Goal: Task Accomplishment & Management: Manage account settings

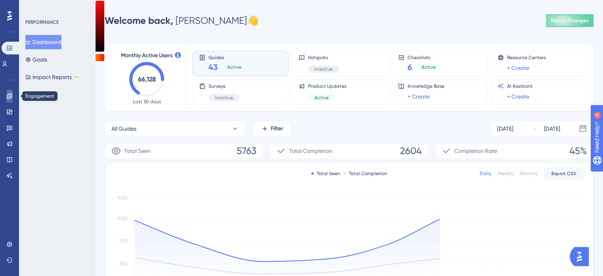
click at [10, 101] on link at bounding box center [9, 96] width 6 height 13
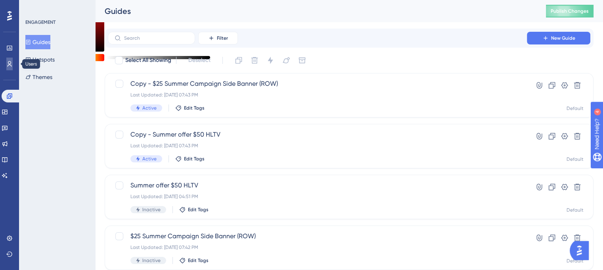
click at [13, 69] on link at bounding box center [9, 64] width 6 height 13
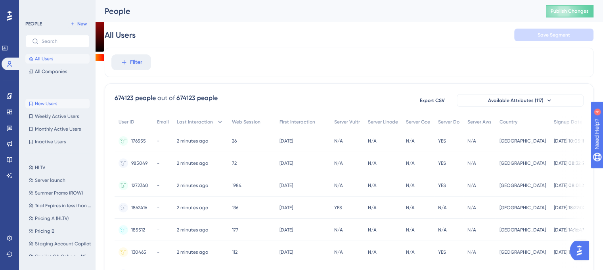
click at [75, 103] on button "New Users New Users" at bounding box center [57, 104] width 64 height 10
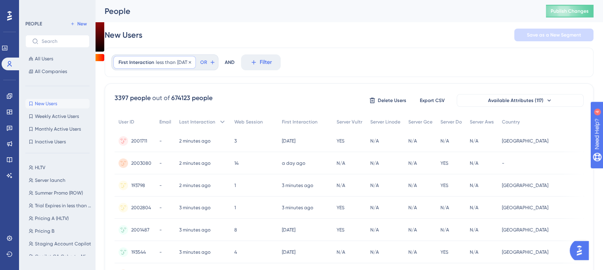
click at [177, 62] on span "[DATE]" at bounding box center [183, 62] width 13 height 6
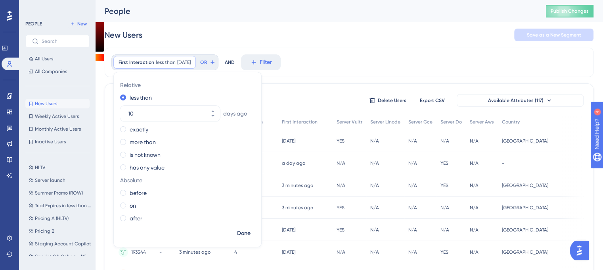
click at [181, 36] on div "New Users Save as a New Segment" at bounding box center [349, 34] width 489 height 25
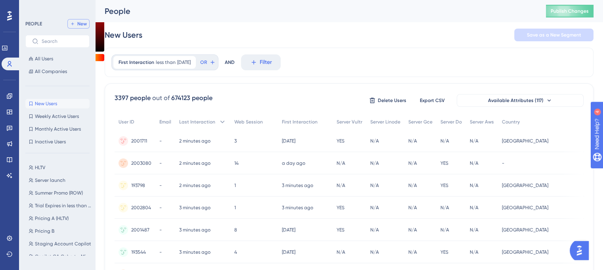
click at [84, 24] on span "New" at bounding box center [82, 24] width 10 height 6
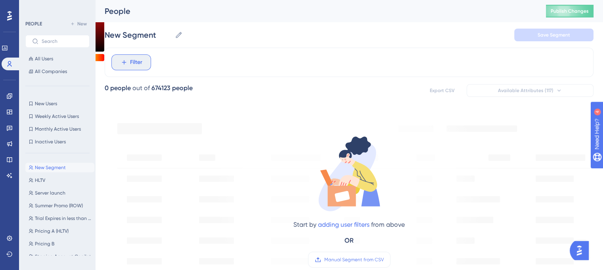
click at [135, 65] on span "Filter" at bounding box center [136, 63] width 12 height 10
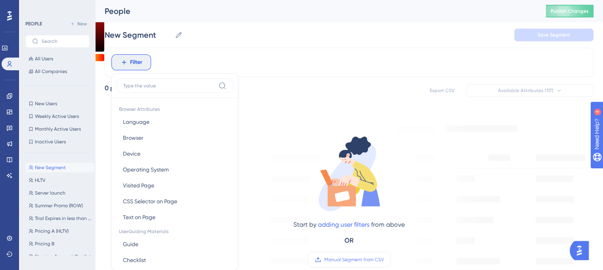
scroll to position [36, 0]
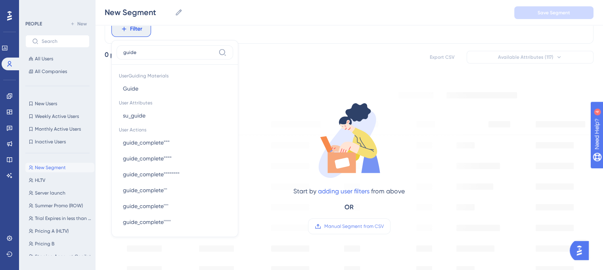
type input "guide"
click at [164, 86] on button "Guide Guide" at bounding box center [175, 89] width 117 height 16
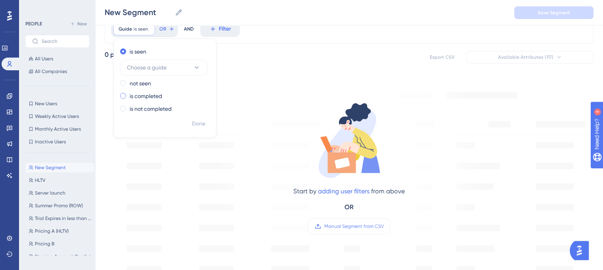
click at [148, 95] on label "is completed" at bounding box center [146, 96] width 33 height 10
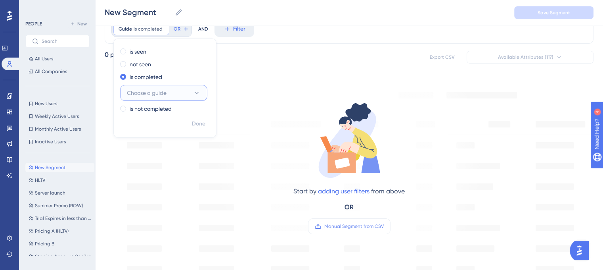
click at [182, 92] on button "Choose a guide" at bounding box center [163, 93] width 87 height 16
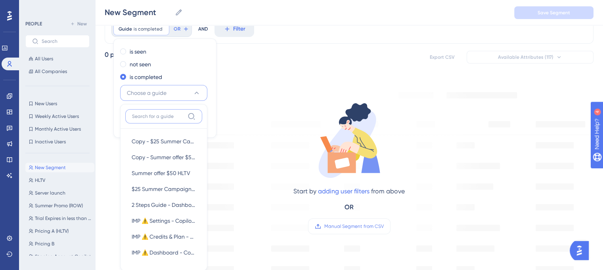
scroll to position [53, 0]
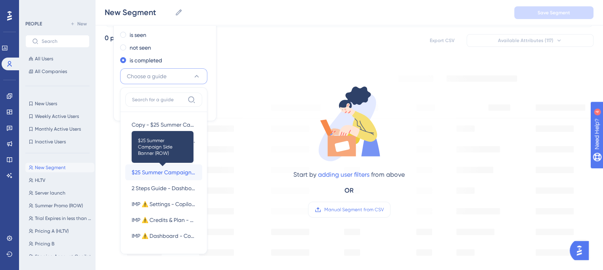
click at [170, 168] on span "$25 Summer Campaign Side Banner (ROW)" at bounding box center [164, 172] width 64 height 10
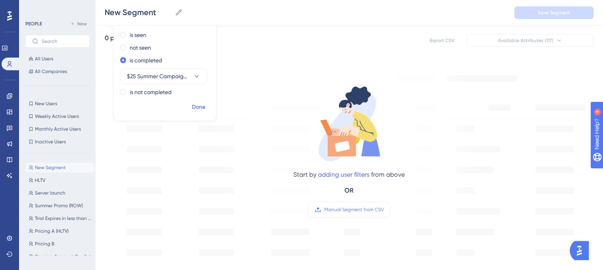
click at [193, 109] on span "Done" at bounding box center [198, 107] width 13 height 10
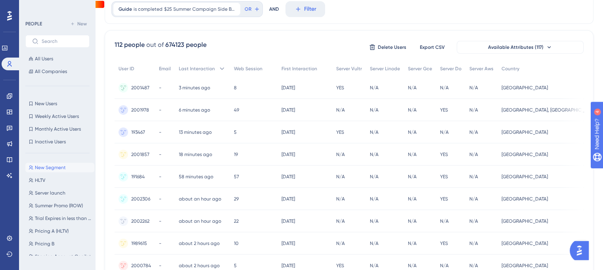
scroll to position [0, 0]
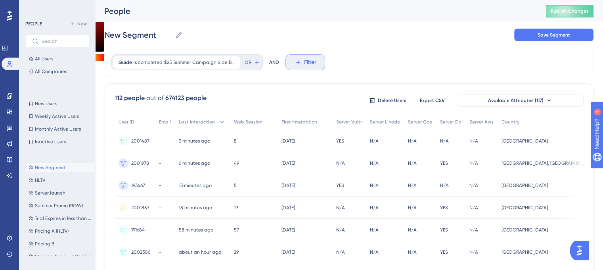
click at [295, 62] on icon at bounding box center [298, 62] width 7 height 7
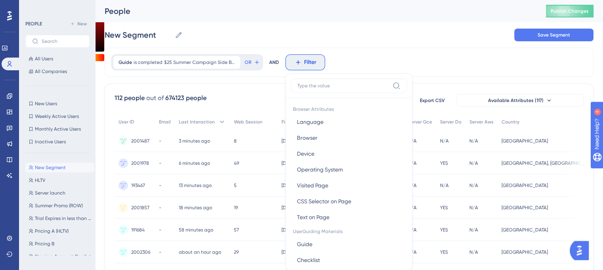
scroll to position [36, 0]
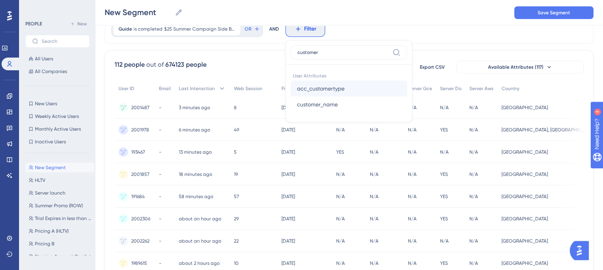
type input "customer"
click at [341, 87] on span "acc_customertype" at bounding box center [321, 89] width 48 height 10
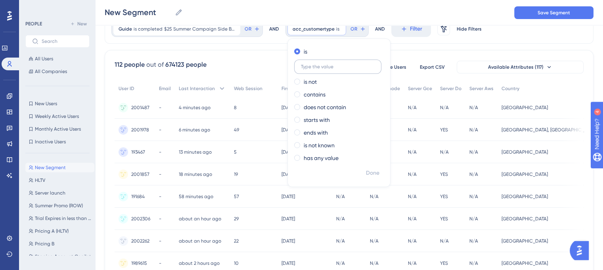
click at [329, 65] on input "text" at bounding box center [338, 67] width 74 height 6
type input "full"
click at [370, 170] on span "Done" at bounding box center [372, 173] width 13 height 10
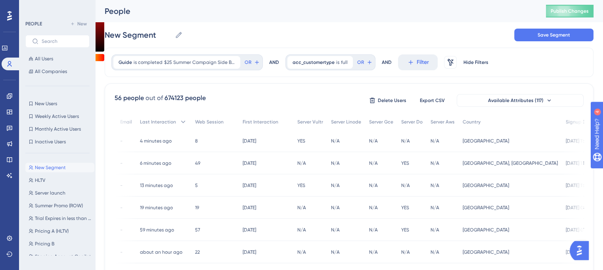
scroll to position [0, 68]
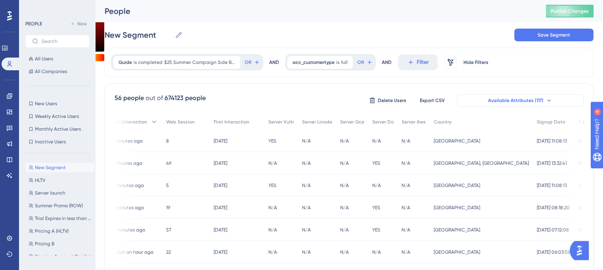
click at [490, 103] on button "Available Attributes (117)" at bounding box center [520, 100] width 127 height 13
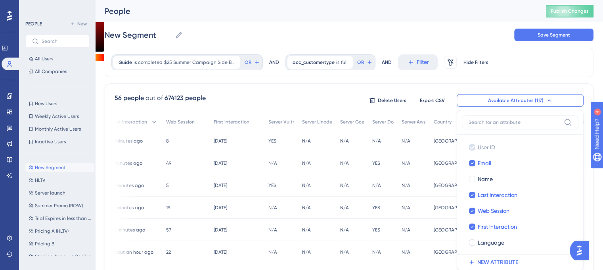
scroll to position [39, 0]
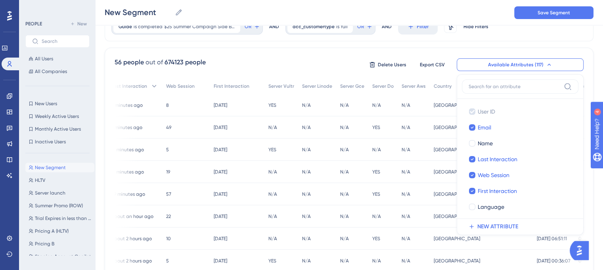
click at [501, 82] on label at bounding box center [520, 86] width 117 height 14
click at [501, 83] on input at bounding box center [515, 86] width 92 height 6
click at [498, 87] on input at bounding box center [515, 86] width 92 height 6
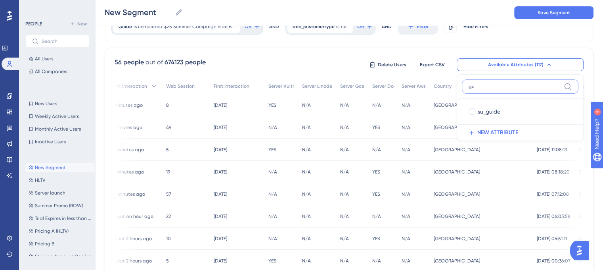
type input "g"
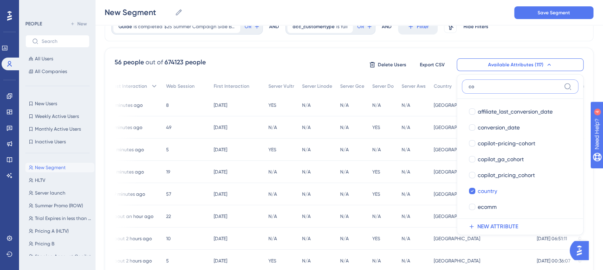
type input "c"
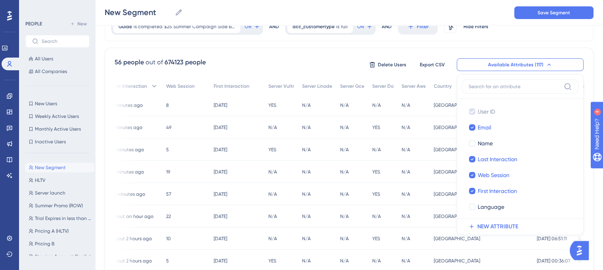
click at [354, 59] on div "56 people out of 674123 people Delete Users Export CSV Available Attributes (11…" at bounding box center [349, 65] width 469 height 14
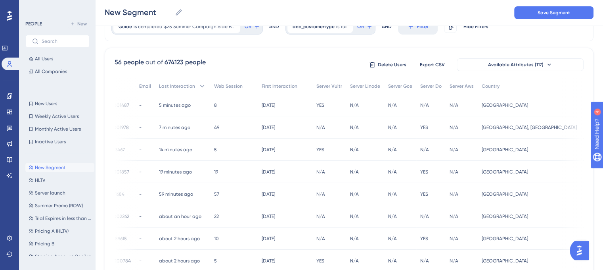
scroll to position [0, 0]
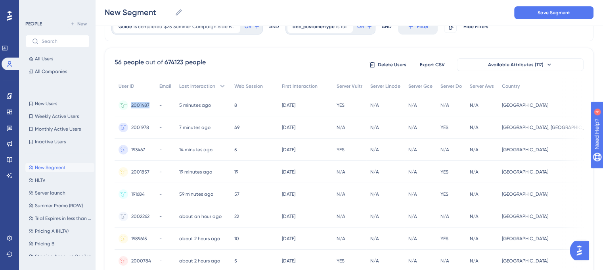
drag, startPoint x: 152, startPoint y: 104, endPoint x: 131, endPoint y: 109, distance: 21.9
click at [131, 109] on div "2001487 2001487" at bounding box center [135, 105] width 41 height 22
copy span "2001487"
click at [525, 65] on span "Available Attributes (117)" at bounding box center [516, 64] width 56 height 6
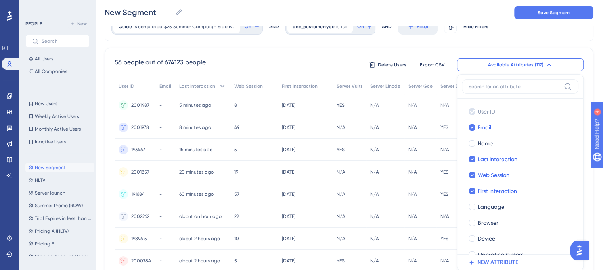
scroll to position [75, 0]
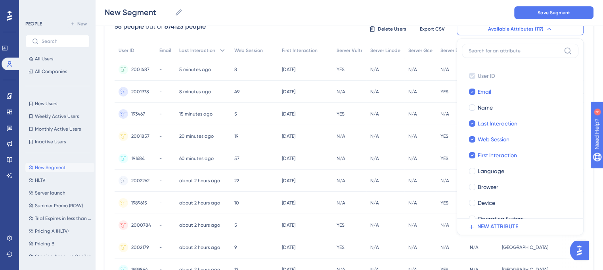
click at [300, 35] on div "56 people out of 674123 people Delete Users Export CSV Available Attributes (11…" at bounding box center [349, 29] width 469 height 14
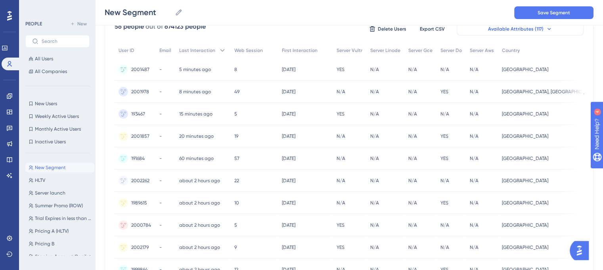
click at [501, 29] on span "Available Attributes (117)" at bounding box center [516, 29] width 56 height 6
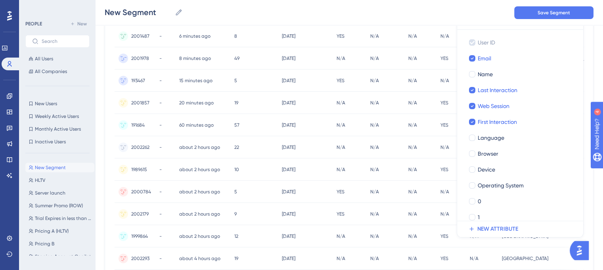
scroll to position [0, 0]
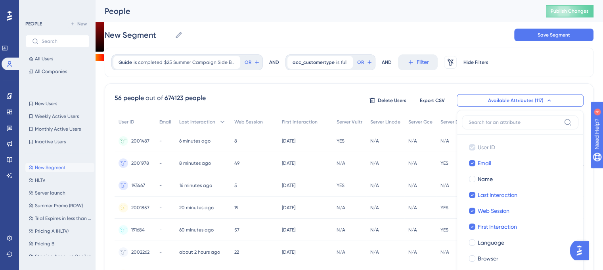
click at [325, 97] on div "56 people out of 674123 people Delete Users Export CSV Available Attributes (11…" at bounding box center [349, 100] width 469 height 14
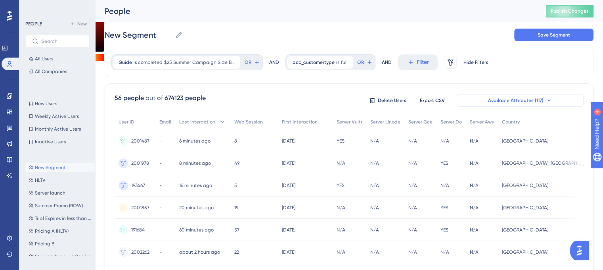
click at [520, 100] on span "Available Attributes (117)" at bounding box center [516, 100] width 56 height 6
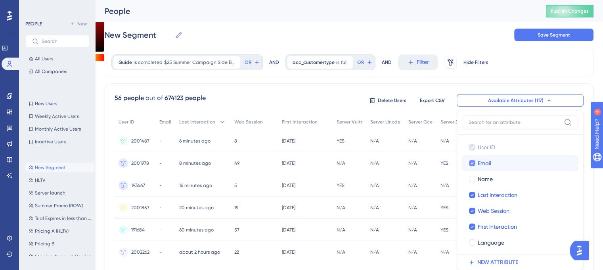
scroll to position [55, 0]
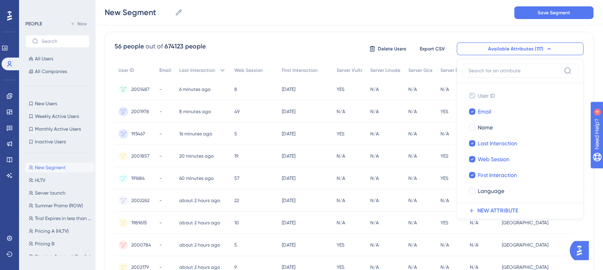
click at [517, 71] on input at bounding box center [515, 70] width 92 height 6
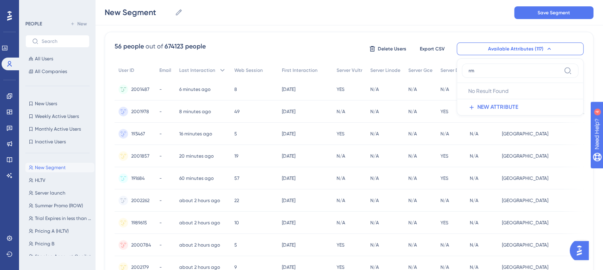
type input "r"
type input "email"
click at [327, 46] on div "56 people out of 674123 people Delete Users Export CSV Available Attributes (11…" at bounding box center [349, 49] width 469 height 14
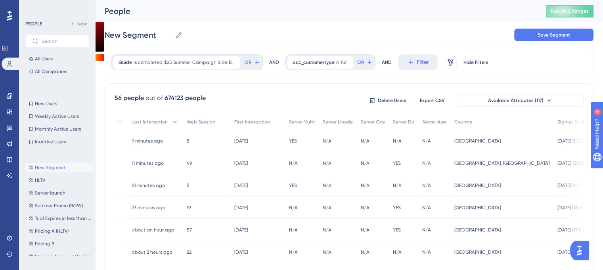
scroll to position [0, 68]
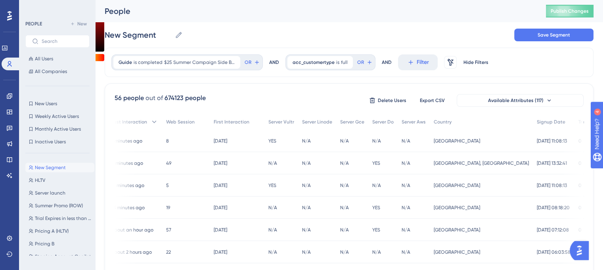
click at [447, 189] on div "South Korea South Korea" at bounding box center [481, 185] width 103 height 22
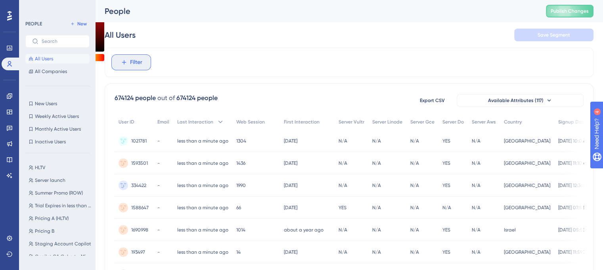
click at [138, 63] on span "Filter" at bounding box center [136, 63] width 12 height 10
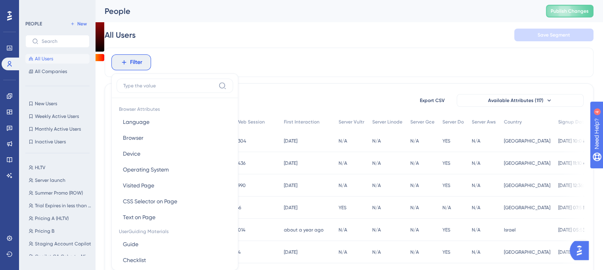
scroll to position [36, 0]
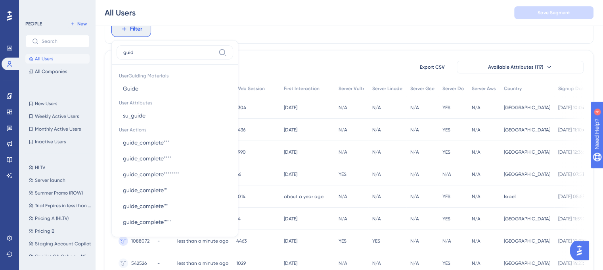
type input "guide"
click at [151, 87] on button "Guide Guide" at bounding box center [175, 89] width 117 height 16
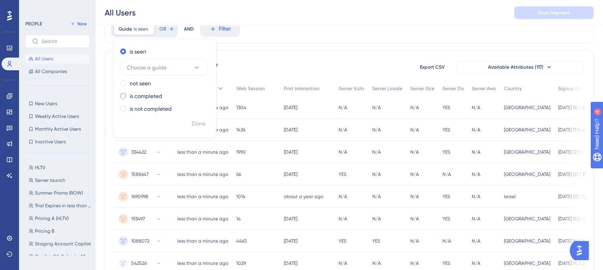
click at [156, 92] on label "is completed" at bounding box center [146, 96] width 33 height 10
click at [163, 92] on span "Choose a guide" at bounding box center [147, 93] width 40 height 10
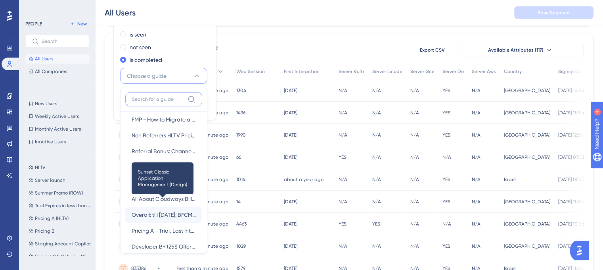
scroll to position [119, 0]
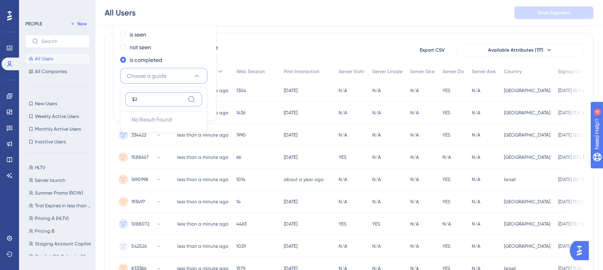
type input "$"
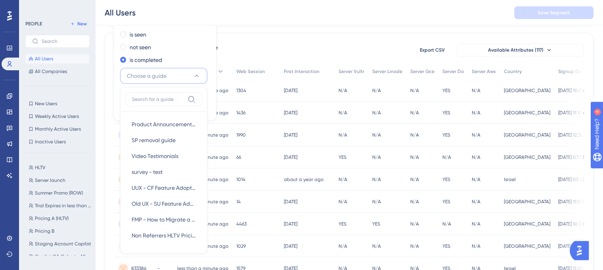
click at [159, 82] on button "Choose a guide" at bounding box center [163, 76] width 87 height 16
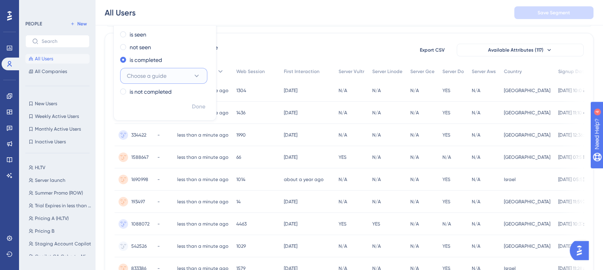
click at [163, 78] on span "Choose a guide" at bounding box center [147, 76] width 40 height 10
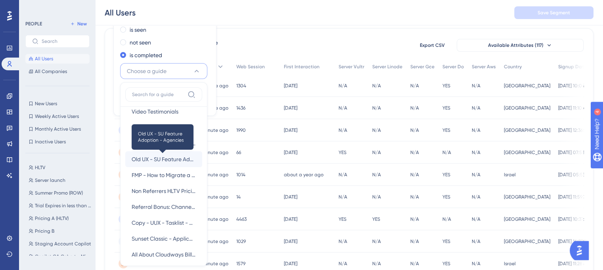
scroll to position [0, 0]
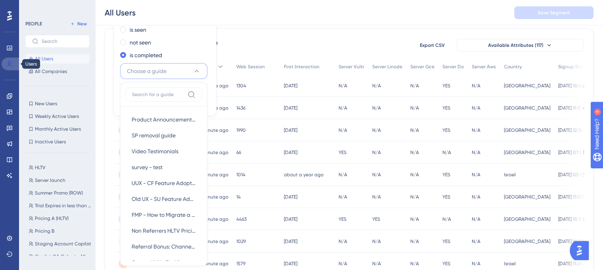
click at [10, 62] on icon at bounding box center [9, 64] width 6 height 6
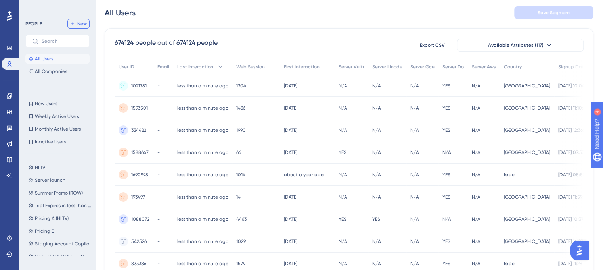
click at [76, 23] on button "New" at bounding box center [78, 24] width 22 height 10
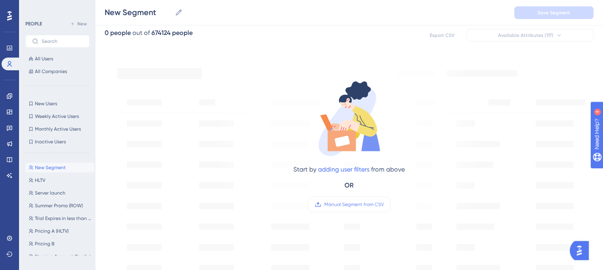
click at [171, 47] on div "Filter 0 people out of 674124 people Export CSV Available Attributes (117) Star…" at bounding box center [349, 266] width 489 height 549
click at [233, 84] on div "Start by adding user filters from above OR Manual Segment from CSV" at bounding box center [349, 139] width 269 height 163
click at [539, 23] on div "New Segment New Segment Save Segment" at bounding box center [349, 12] width 508 height 25
click at [14, 62] on link at bounding box center [11, 64] width 19 height 13
click at [8, 63] on icon at bounding box center [9, 64] width 6 height 6
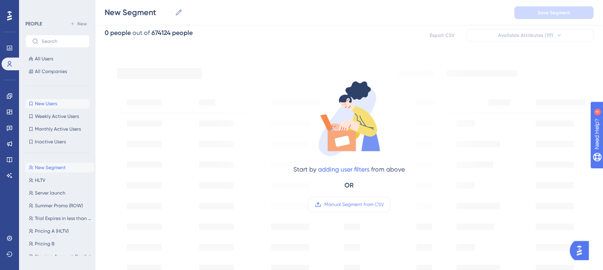
click at [35, 106] on span "New Users" at bounding box center [46, 103] width 22 height 6
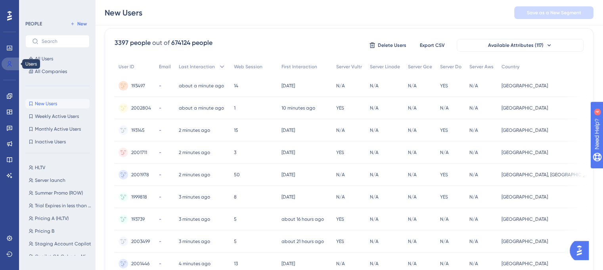
click at [12, 63] on icon at bounding box center [9, 64] width 6 height 6
click at [15, 96] on link at bounding box center [10, 96] width 16 height 13
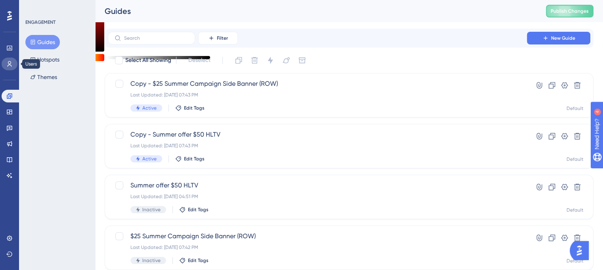
click at [11, 61] on icon at bounding box center [9, 64] width 6 height 6
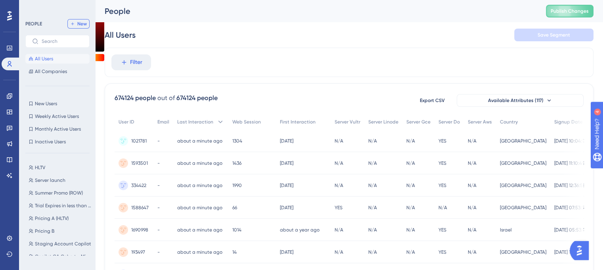
click at [74, 23] on icon at bounding box center [72, 23] width 5 height 5
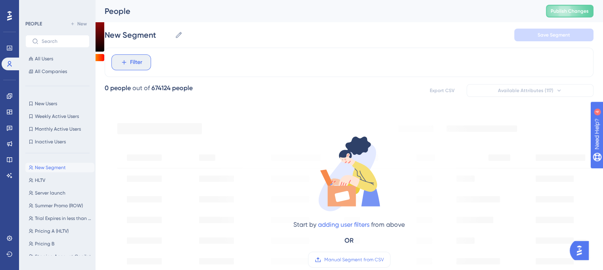
click at [132, 62] on span "Filter" at bounding box center [136, 63] width 12 height 10
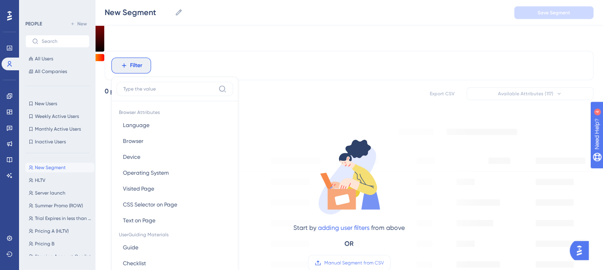
scroll to position [36, 0]
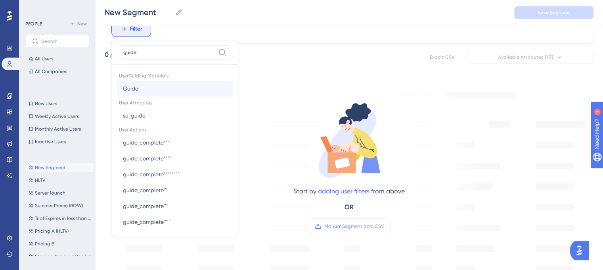
type input "guide"
click at [202, 82] on button "Guide Guide" at bounding box center [175, 89] width 117 height 16
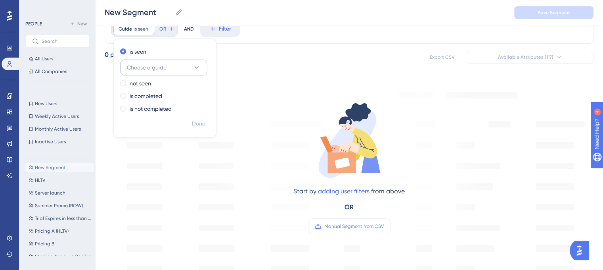
click at [171, 67] on button "Choose a guide" at bounding box center [163, 68] width 87 height 16
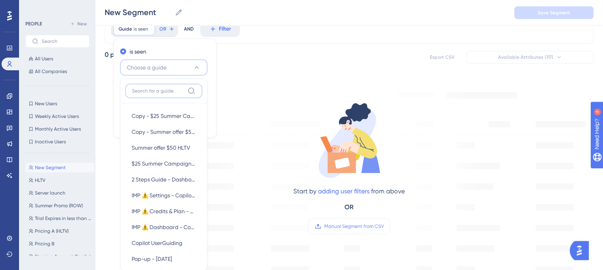
scroll to position [57, 0]
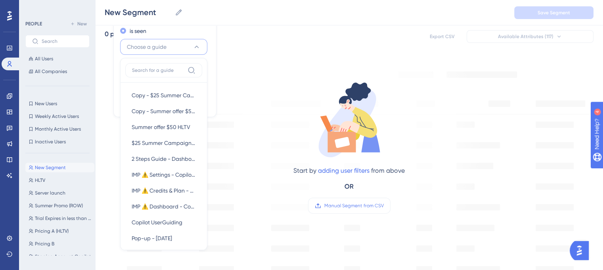
click at [134, 29] on label "is seen" at bounding box center [138, 31] width 17 height 10
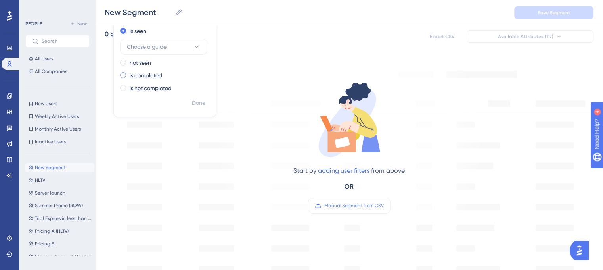
click at [140, 74] on label "is completed" at bounding box center [146, 76] width 33 height 10
click at [147, 67] on button "Choose a guide" at bounding box center [163, 72] width 87 height 16
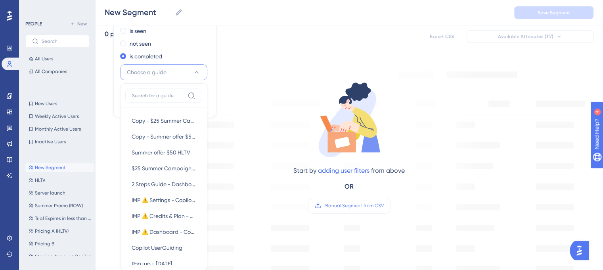
scroll to position [59, 0]
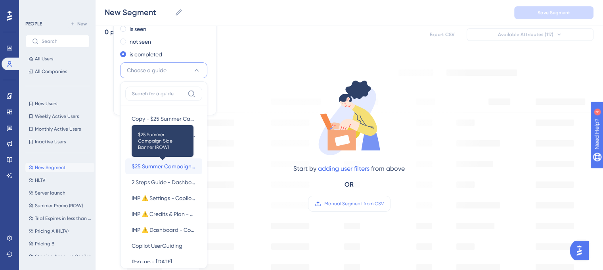
click at [152, 168] on span "$25 Summer Campaign Side Banner (ROW)" at bounding box center [164, 166] width 64 height 10
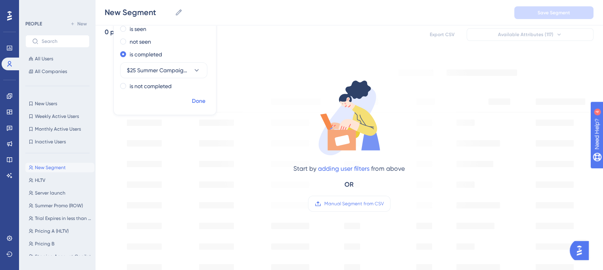
click at [207, 102] on button "Done" at bounding box center [199, 101] width 22 height 14
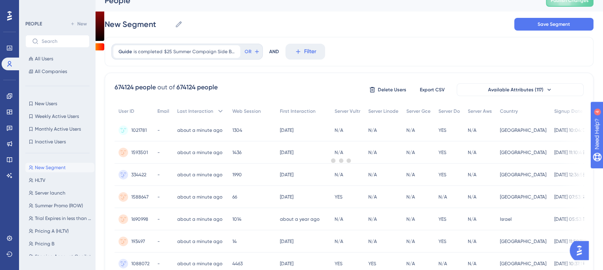
scroll to position [0, 0]
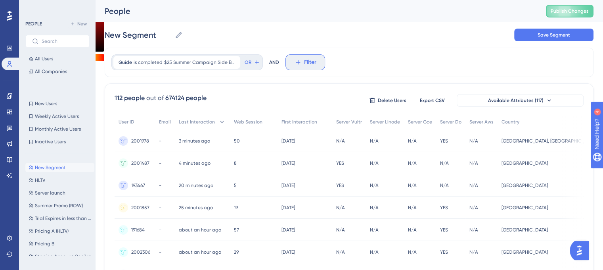
click at [296, 66] on button "Filter" at bounding box center [306, 62] width 40 height 16
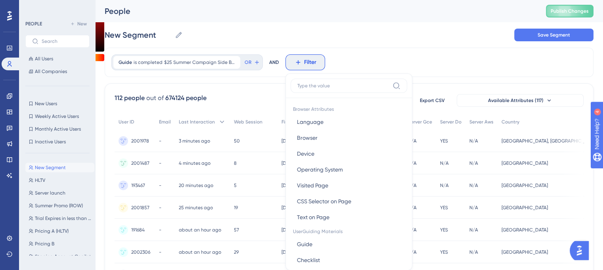
scroll to position [36, 0]
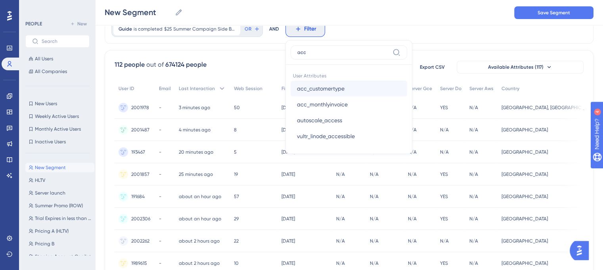
type input "acc"
click at [330, 88] on span "acc_customertype" at bounding box center [321, 89] width 48 height 10
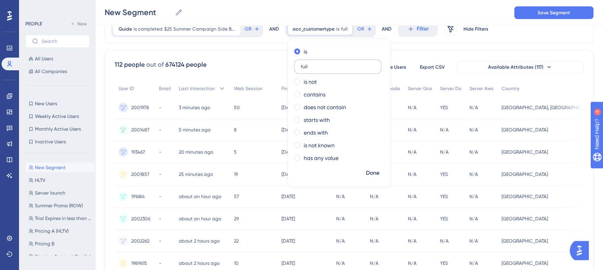
type input "full"
click at [380, 172] on button "Done" at bounding box center [373, 173] width 22 height 14
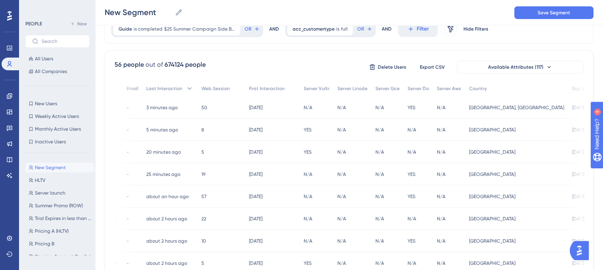
scroll to position [0, 0]
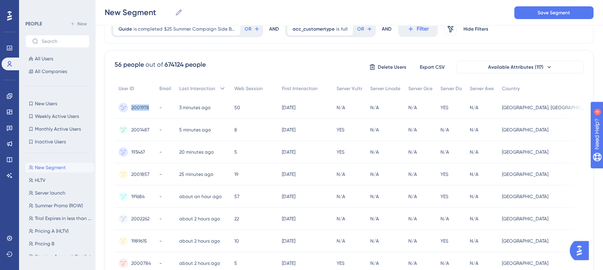
drag, startPoint x: 154, startPoint y: 106, endPoint x: 128, endPoint y: 107, distance: 26.2
click at [0, 0] on div "2001978 2001978 - 3 minutes ago [DATE] 12:57 50 50 [DATE] [DATE] 20:03 N/A N/A …" at bounding box center [0, 0] width 0 height 0
copy div "2001978 2001978"
drag, startPoint x: 146, startPoint y: 152, endPoint x: 130, endPoint y: 152, distance: 16.3
click at [130, 152] on div "193467 193467" at bounding box center [135, 152] width 41 height 22
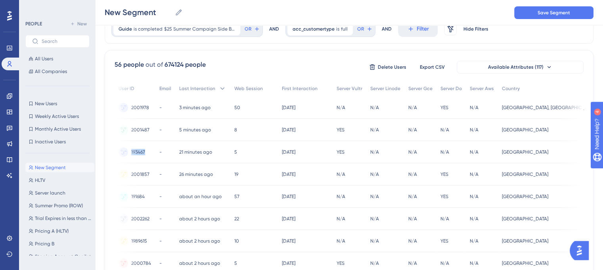
copy span "193467"
drag, startPoint x: 152, startPoint y: 173, endPoint x: 131, endPoint y: 176, distance: 20.4
click at [131, 176] on div "2001857 2001857" at bounding box center [135, 174] width 41 height 22
copy span "2001857"
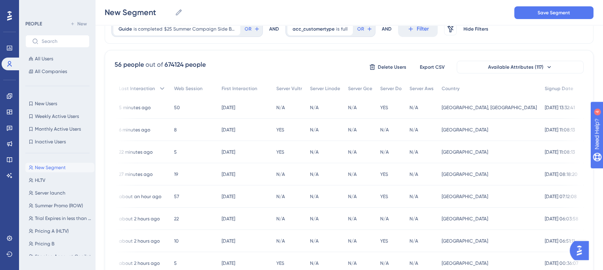
scroll to position [0, 68]
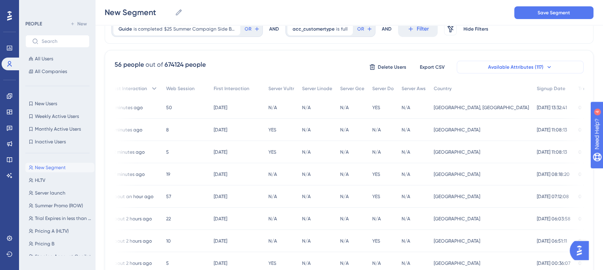
click at [504, 72] on button "Available Attributes (117)" at bounding box center [520, 67] width 127 height 13
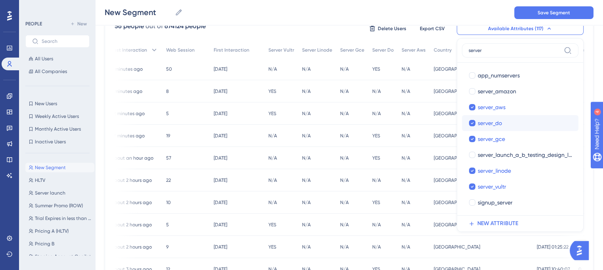
scroll to position [0, 0]
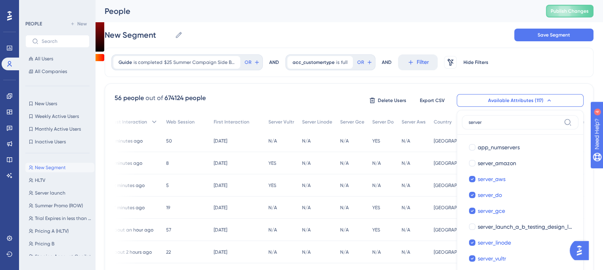
type input "server"
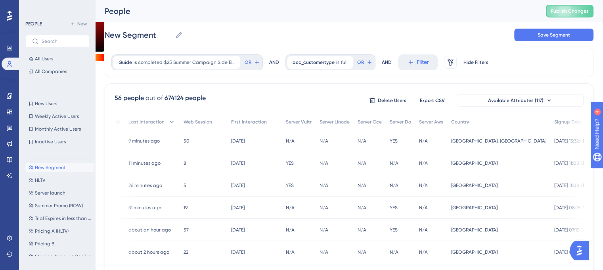
scroll to position [0, 55]
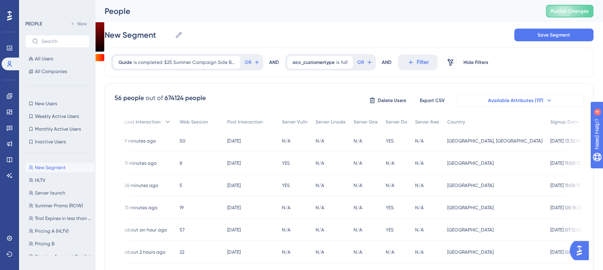
click at [521, 101] on span "Available Attributes (117)" at bounding box center [516, 100] width 56 height 6
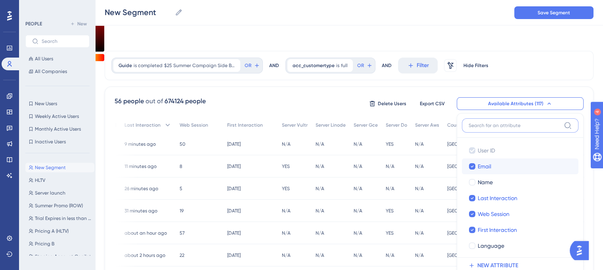
scroll to position [55, 0]
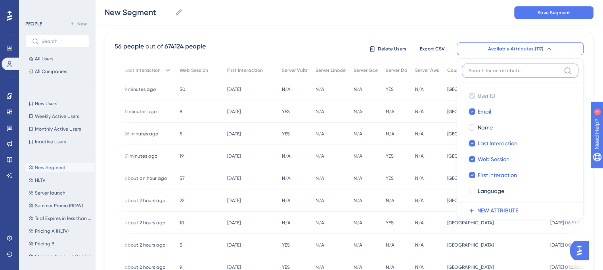
click at [501, 68] on input at bounding box center [515, 70] width 92 height 6
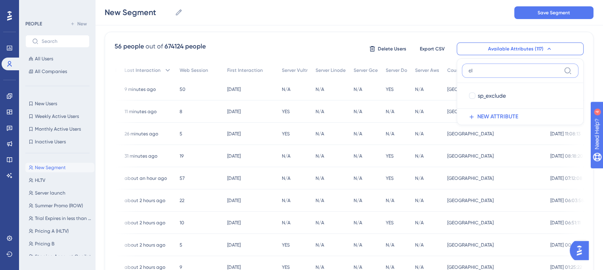
type input "c"
type input "b"
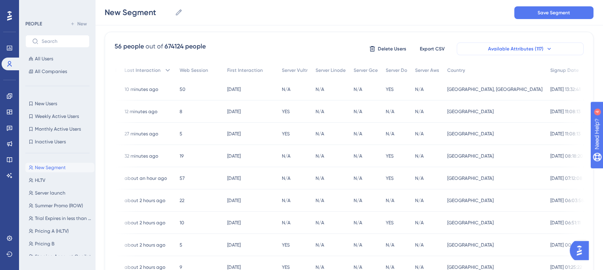
click at [479, 48] on button "Available Attributes (117)" at bounding box center [520, 48] width 127 height 13
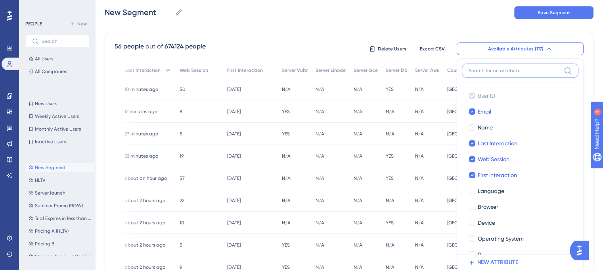
scroll to position [84, 0]
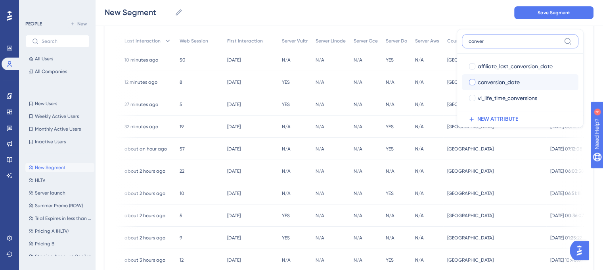
type input "conver"
click at [504, 86] on label "conversion_date conversion_date" at bounding box center [520, 82] width 117 height 16
click at [473, 83] on input "conversion_date" at bounding box center [473, 82] width 0 height 0
checkbox input "false"
